Goal: Task Accomplishment & Management: Manage account settings

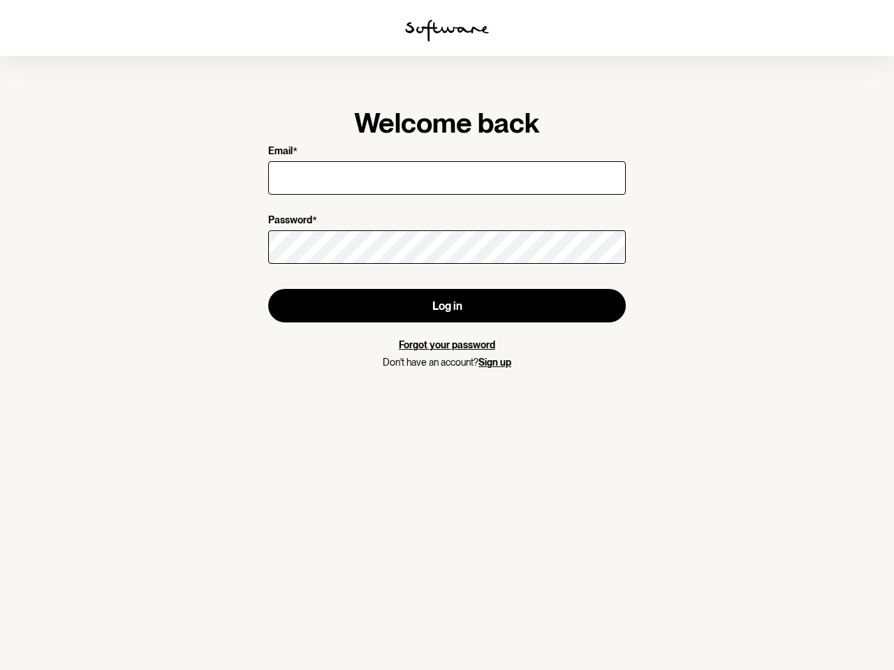
click at [447, 31] on img at bounding box center [447, 31] width 84 height 22
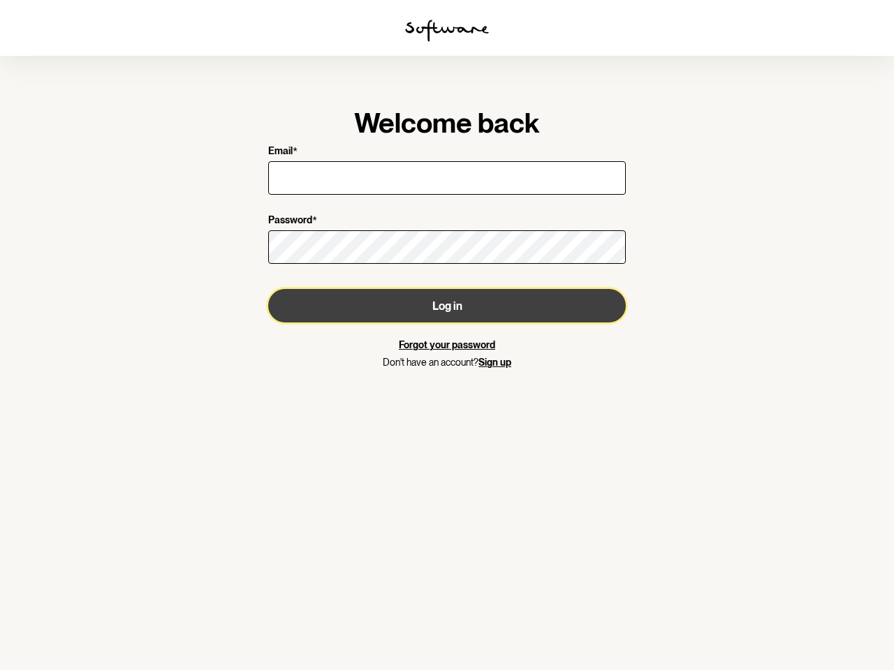
click at [447, 306] on button "Log in" at bounding box center [446, 306] width 357 height 34
